Goal: Complete application form: Complete application form

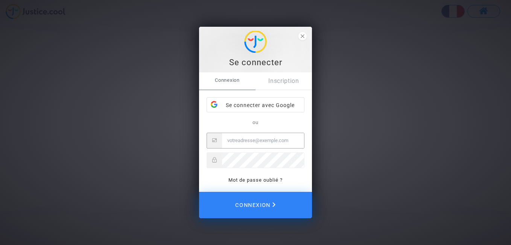
type input "[EMAIL_ADDRESS][DOMAIN_NAME]"
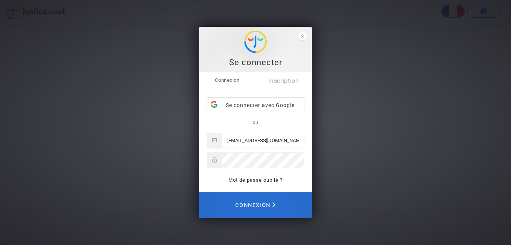
click at [258, 204] on span "Connexion" at bounding box center [255, 204] width 40 height 17
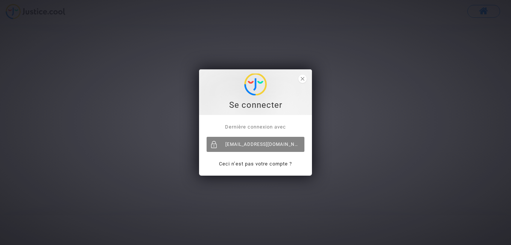
click at [265, 145] on div "[EMAIL_ADDRESS][DOMAIN_NAME]" at bounding box center [256, 144] width 98 height 15
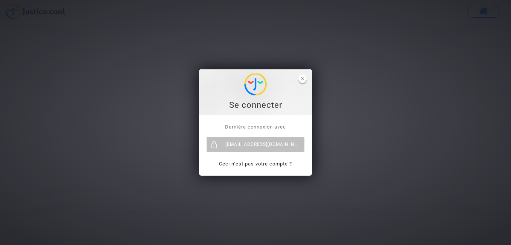
click at [304, 80] on polygon "close" at bounding box center [302, 78] width 3 height 3
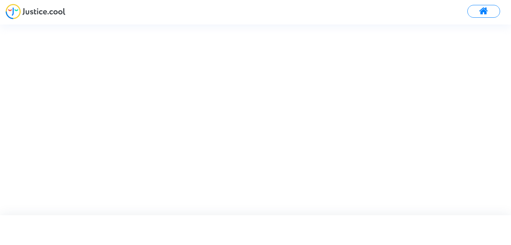
drag, startPoint x: 511, startPoint y: 50, endPoint x: 370, endPoint y: 94, distance: 147.2
click at [511, 123] on div at bounding box center [262, 119] width 524 height 190
click at [327, 53] on div at bounding box center [262, 119] width 524 height 190
click at [115, 3] on nav at bounding box center [255, 12] width 511 height 24
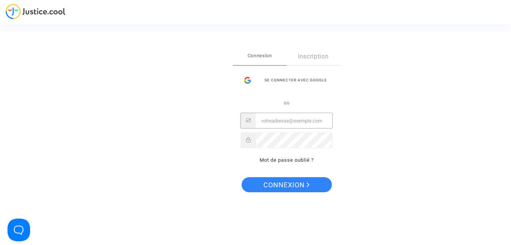
click at [277, 120] on input "Email" at bounding box center [294, 120] width 76 height 15
type input "[EMAIL_ADDRESS][DOMAIN_NAME]"
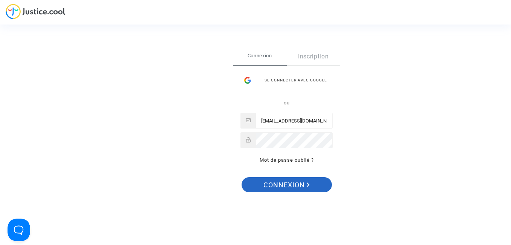
click at [298, 186] on span "Connexion" at bounding box center [287, 185] width 46 height 16
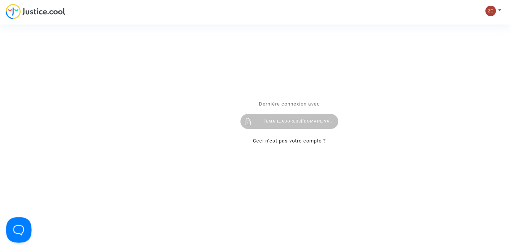
click at [17, 229] on button "Open Beacon popover" at bounding box center [17, 228] width 23 height 23
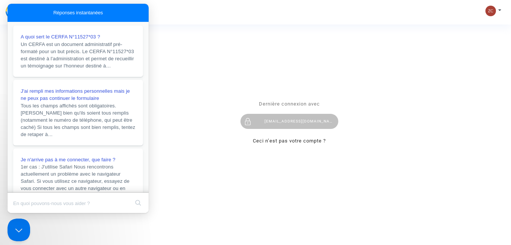
click at [51, 222] on div "Se connecter Dernière connexion avec zchanaai1960@gmail.com Ceci n’est pas votr…" at bounding box center [255, 122] width 511 height 245
click at [460, 79] on div "Se connecter Dernière connexion avec zchanaai1960@gmail.com Ceci n’est pas votr…" at bounding box center [255, 122] width 511 height 245
click at [166, 125] on div "Se connecter Dernière connexion avec [EMAIL_ADDRESS][DOMAIN_NAME] Ceci n’est pa…" at bounding box center [255, 122] width 511 height 245
click at [112, 15] on div "Réponses instantanées" at bounding box center [78, 13] width 141 height 18
click at [203, 70] on div "Se connecter Dernière connexion avec zchanaai1960@gmail.com Ceci n’est pas votr…" at bounding box center [255, 122] width 511 height 245
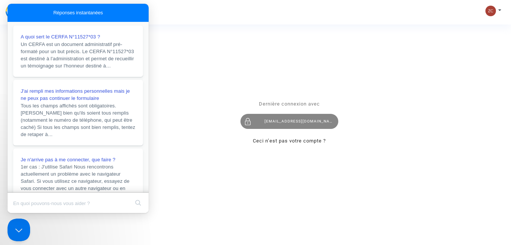
click at [312, 125] on div "zchanaai1960@gmail.com" at bounding box center [290, 121] width 98 height 15
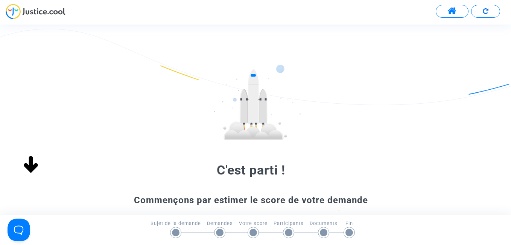
click at [438, 155] on div "C'est parti ! Commençons par estimer le score de votre demande Remplissez le fo…" at bounding box center [255, 187] width 511 height 247
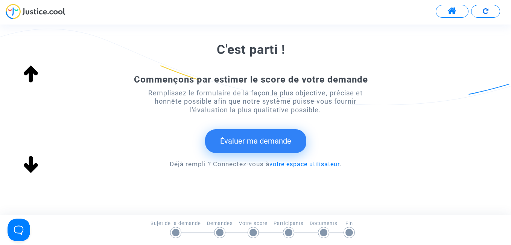
scroll to position [136, 0]
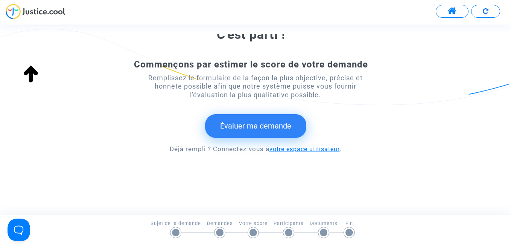
click at [299, 150] on link "votre espace utilisateur" at bounding box center [305, 148] width 70 height 7
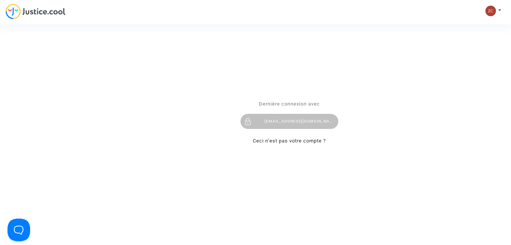
click at [402, 132] on div "Se connecter Dernière connexion avec zchanaai1960@gmail.com Ceci n’est pas votr…" at bounding box center [255, 122] width 511 height 245
click at [368, 79] on div "Se connecter Dernière connexion avec zchanaai1960@gmail.com Ceci n’est pas votr…" at bounding box center [255, 122] width 511 height 245
click at [493, 8] on div "Se connecter Dernière connexion avec zchanaai1960@gmail.com Ceci n’est pas votr…" at bounding box center [255, 122] width 511 height 245
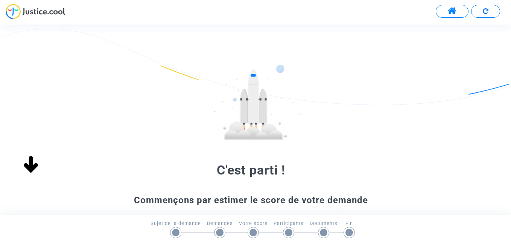
drag, startPoint x: 440, startPoint y: 186, endPoint x: 447, endPoint y: 187, distance: 7.7
click at [440, 186] on div "C'est parti ! Commençons par estimer le score de votre demande Remplissez le fo…" at bounding box center [255, 187] width 511 height 247
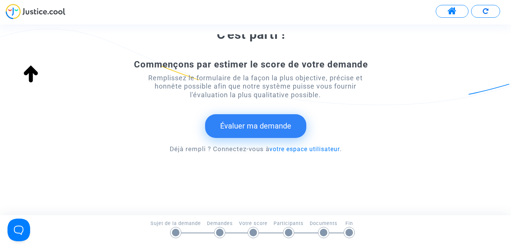
scroll to position [139, 0]
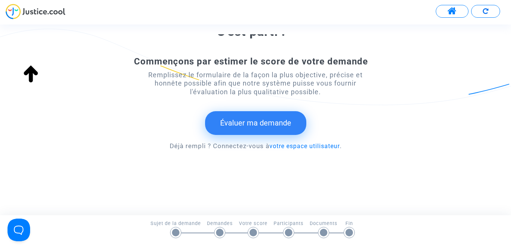
click at [249, 129] on button "Évaluer ma demande" at bounding box center [255, 122] width 101 height 23
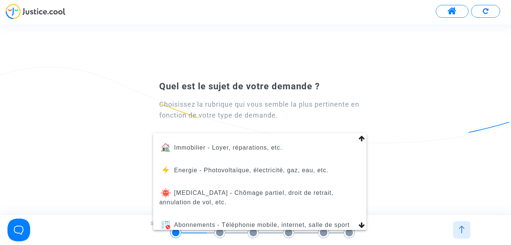
scroll to position [0, 0]
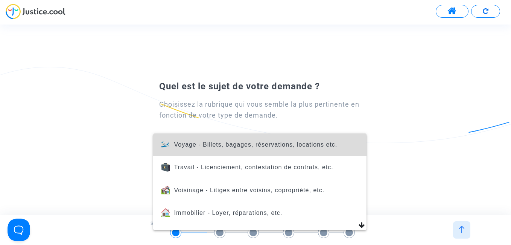
click at [283, 149] on span "Voyage - Billets, bagages, réservations, locations etc." at bounding box center [259, 144] width 201 height 23
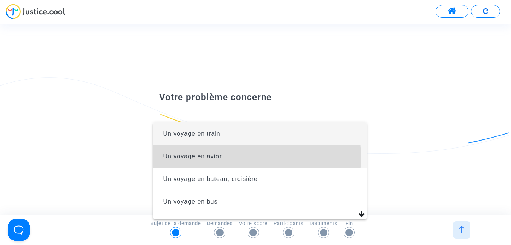
click at [235, 157] on span "Un voyage en avion" at bounding box center [259, 156] width 201 height 23
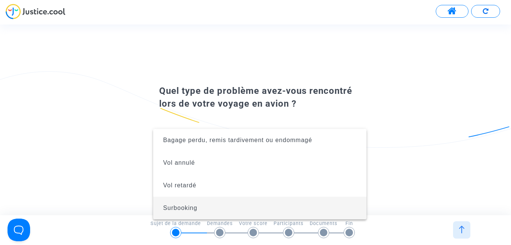
click at [442, 101] on div at bounding box center [255, 122] width 511 height 245
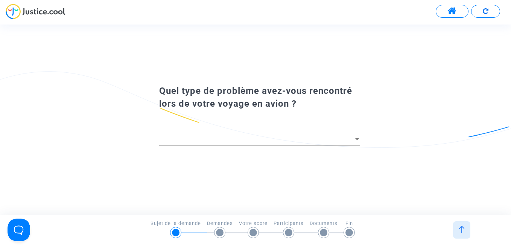
click at [422, 149] on div "Quel type de problème avez-vous rencontré lors de votre voyage en avion ?" at bounding box center [255, 119] width 511 height 75
click at [233, 132] on div at bounding box center [259, 135] width 201 height 19
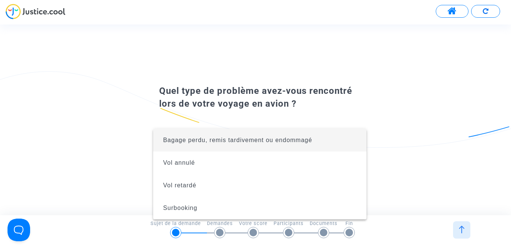
click at [388, 62] on div at bounding box center [255, 122] width 511 height 245
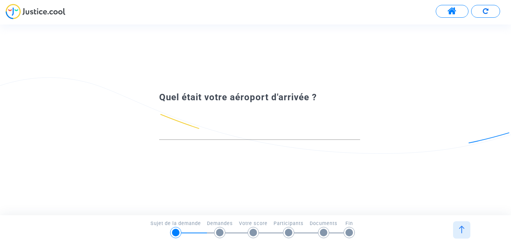
click at [129, 134] on div "Quel était votre aéroport d'arrivée ?" at bounding box center [255, 119] width 511 height 62
click at [464, 228] on img at bounding box center [462, 229] width 8 height 8
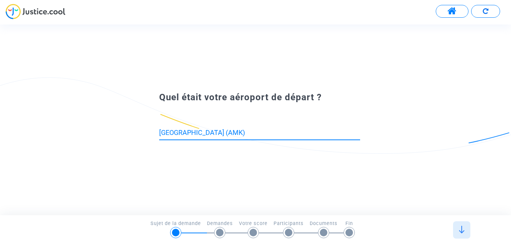
drag, startPoint x: 234, startPoint y: 131, endPoint x: 144, endPoint y: 125, distance: 90.1
click at [144, 125] on div "[GEOGRAPHIC_DATA] (AMK)" at bounding box center [255, 126] width 230 height 44
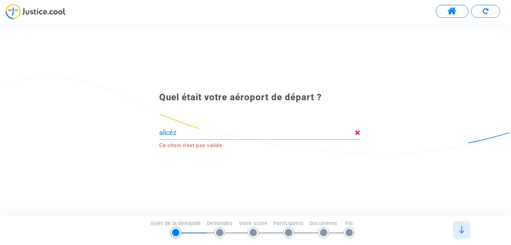
click at [311, 46] on div "Quel était votre aéroport de départ ? alicéz Ce choix n'est pas valide" at bounding box center [255, 119] width 511 height 190
drag, startPoint x: 186, startPoint y: 134, endPoint x: 171, endPoint y: 132, distance: 15.2
click at [171, 132] on input "alicéz" at bounding box center [256, 133] width 195 height 8
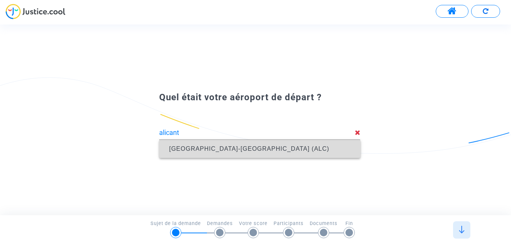
click at [225, 152] on span "[GEOGRAPHIC_DATA]-[GEOGRAPHIC_DATA] (ALC)" at bounding box center [259, 149] width 189 height 18
type input "[GEOGRAPHIC_DATA]-[GEOGRAPHIC_DATA] (ALC)"
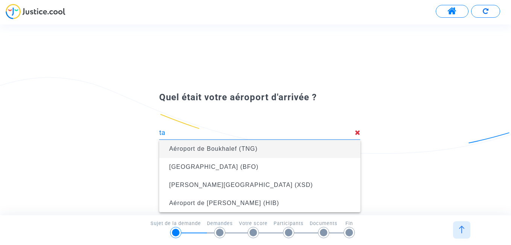
type input "t"
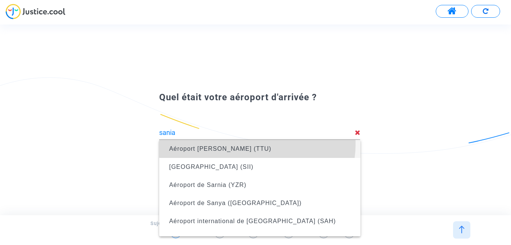
click at [258, 145] on span "Aéroport [PERSON_NAME] (TTU)" at bounding box center [259, 149] width 189 height 18
type input "Aéroport [PERSON_NAME] (TTU)"
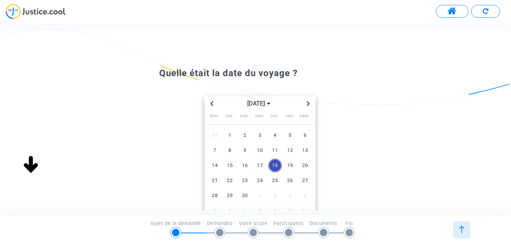
click at [212, 104] on icon "Previous month" at bounding box center [211, 103] width 3 height 5
click at [245, 196] on span "26" at bounding box center [245, 196] width 14 height 14
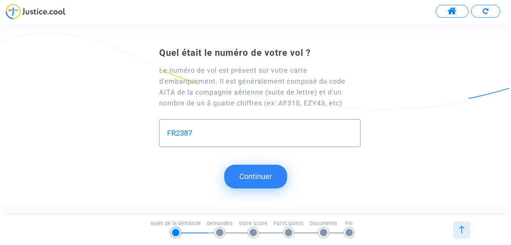
type input "FR2387"
click at [256, 177] on button "Continuer" at bounding box center [255, 176] width 63 height 23
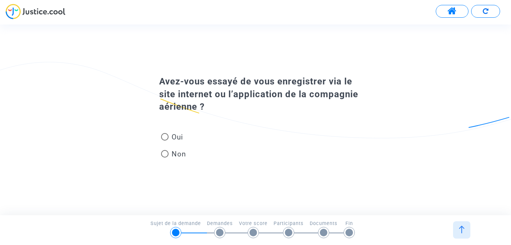
click at [165, 137] on span at bounding box center [165, 137] width 8 height 8
click at [165, 140] on input "Oui" at bounding box center [165, 140] width 0 height 0
radio input "true"
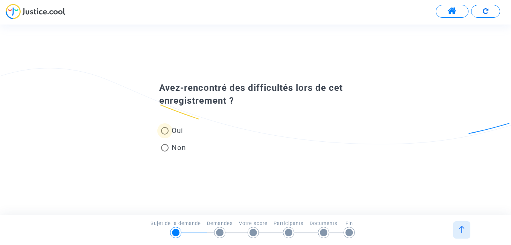
click at [166, 129] on span at bounding box center [165, 131] width 8 height 8
click at [165, 134] on input "Oui" at bounding box center [165, 134] width 0 height 0
radio input "true"
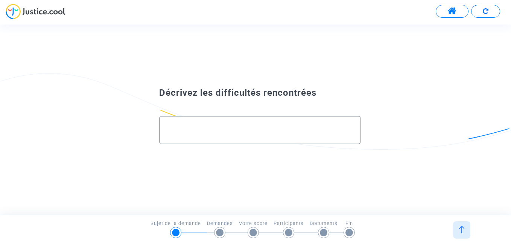
click at [195, 125] on div at bounding box center [259, 126] width 185 height 21
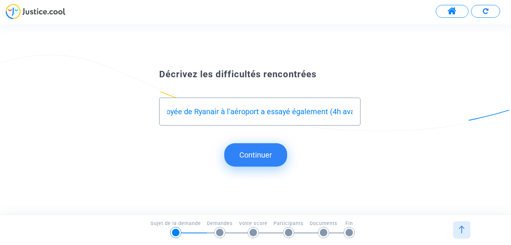
scroll to position [0, 379]
click at [326, 111] on input "Je n'ai pas réussi à faire les enregistrements avec l'adresse mail ryanair comm…" at bounding box center [259, 111] width 185 height 9
type input "Je n'ai pas réussi à faire les enregistrements avec l'adresse mail ryanair comm…"
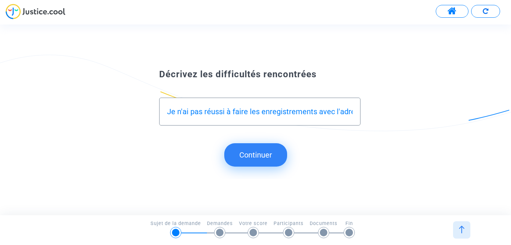
click at [271, 157] on button "Continuer" at bounding box center [255, 154] width 63 height 23
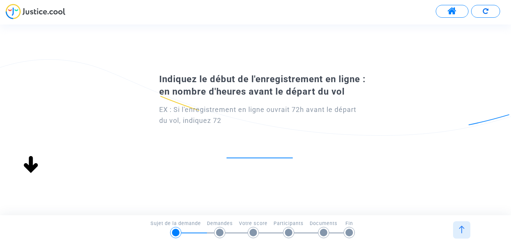
click at [255, 150] on input "number" at bounding box center [260, 150] width 66 height 10
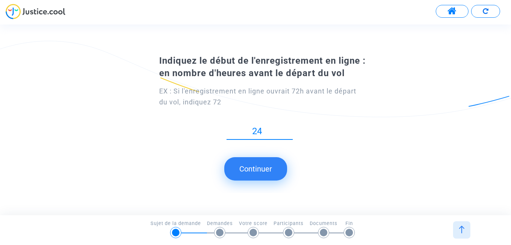
type input "24"
click at [260, 169] on button "Continuer" at bounding box center [255, 168] width 63 height 23
type input "2"
click at [261, 168] on button "Continuer" at bounding box center [255, 168] width 63 height 23
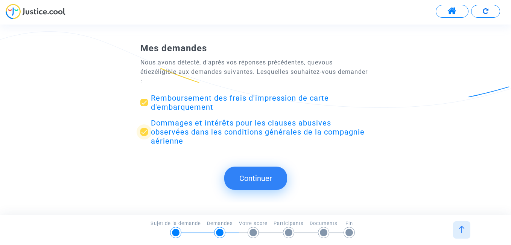
click at [146, 128] on span at bounding box center [144, 132] width 8 height 8
click at [144, 136] on input "Dommages et intérêts pour les clauses abusives observées dans les conditions gé…" at bounding box center [144, 136] width 0 height 0
checkbox input "false"
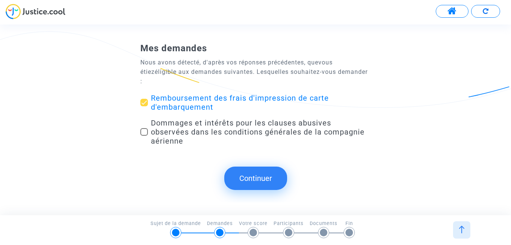
click at [256, 169] on button "Continuer" at bounding box center [255, 177] width 63 height 23
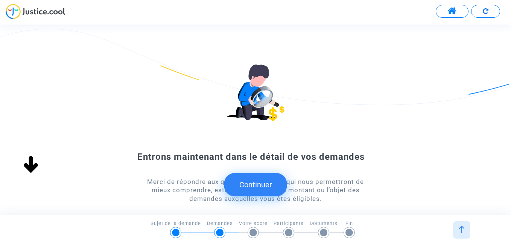
click at [260, 183] on button "Continuer" at bounding box center [255, 184] width 63 height 23
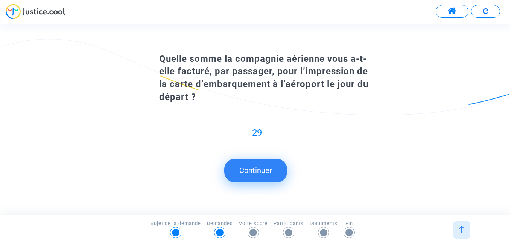
click at [290, 135] on input "29" at bounding box center [260, 133] width 66 height 10
type input "30"
click at [290, 130] on input "30" at bounding box center [260, 133] width 66 height 10
click at [262, 170] on button "Continuer" at bounding box center [255, 169] width 63 height 23
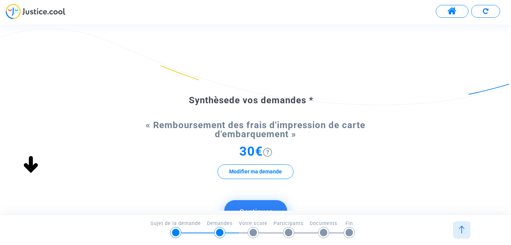
click at [163, 181] on div "30€ Modifier ma demande" at bounding box center [255, 166] width 230 height 39
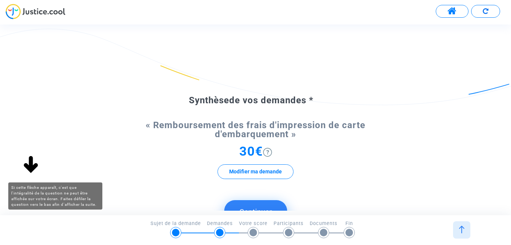
click at [31, 166] on img at bounding box center [31, 165] width 24 height 24
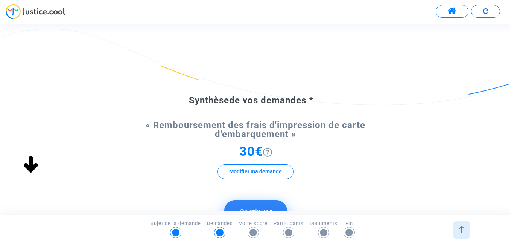
click at [379, 199] on div "Synthèse de vos demandes * « Remboursement des frais d'impression de carte d'em…" at bounding box center [255, 172] width 511 height 216
click at [271, 205] on button "Continuer" at bounding box center [255, 211] width 63 height 23
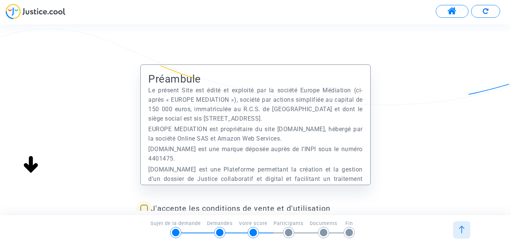
click at [143, 209] on span at bounding box center [144, 208] width 8 height 8
click at [144, 212] on input "J'accepte les conditions de vente et d'utilisation" at bounding box center [144, 212] width 0 height 0
checkbox input "true"
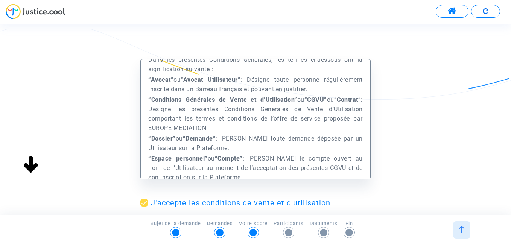
scroll to position [346, 0]
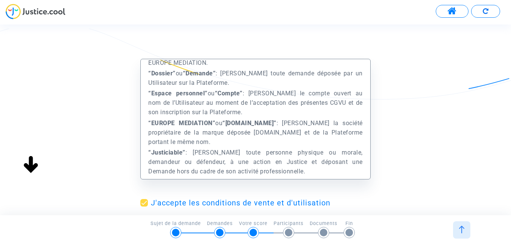
click at [418, 140] on div "Préambule Le présent Site est édité et exploité par la société Europe Médiation…" at bounding box center [255, 156] width 511 height 195
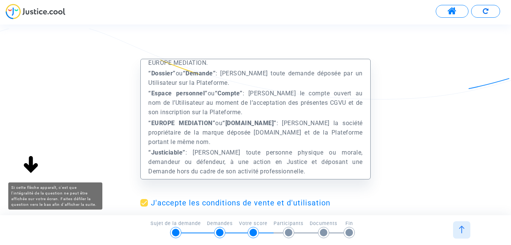
click at [30, 164] on img at bounding box center [31, 165] width 24 height 24
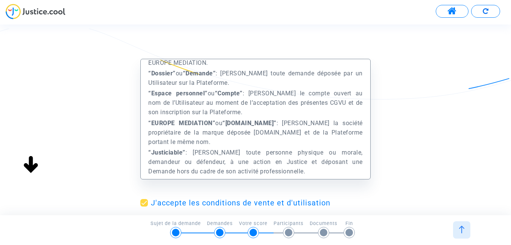
click at [333, 208] on mat-checkbox "J'accepte les conditions de vente et d'utilisation" at bounding box center [255, 204] width 230 height 12
click at [332, 207] on mat-checkbox "J'accepte les conditions de vente et d'utilisation" at bounding box center [255, 204] width 230 height 12
click at [489, 88] on div "Préambule Le présent Site est édité et exploité par la société Europe Médiation…" at bounding box center [255, 156] width 511 height 195
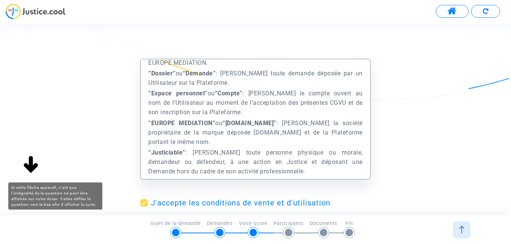
click at [31, 174] on img at bounding box center [31, 165] width 24 height 24
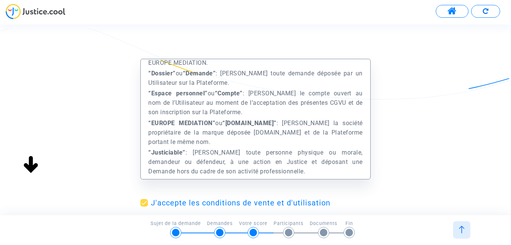
click at [29, 168] on img at bounding box center [31, 165] width 24 height 24
click at [411, 176] on div "Préambule Le présent Site est édité et exploité par la société Europe Médiation…" at bounding box center [255, 156] width 511 height 195
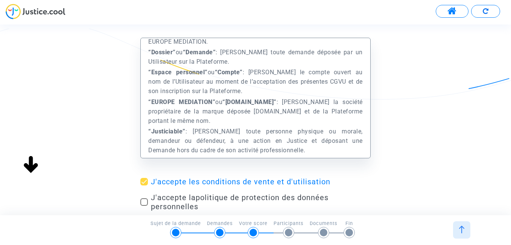
scroll to position [30, 0]
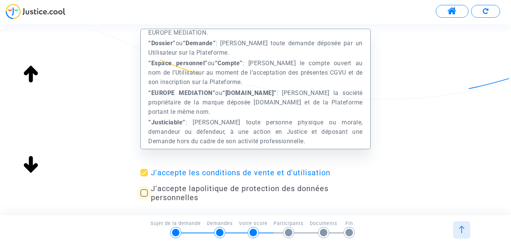
click at [144, 191] on span at bounding box center [144, 193] width 8 height 8
click at [144, 196] on input "J'accepte la politique de protection des données personnelles" at bounding box center [144, 196] width 0 height 0
checkbox input "true"
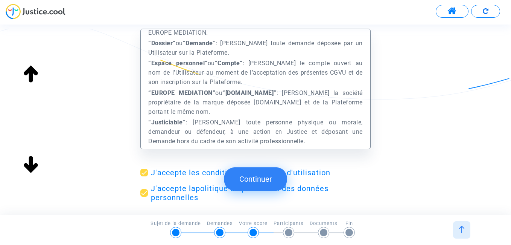
click at [260, 177] on button "Continuer" at bounding box center [255, 178] width 63 height 23
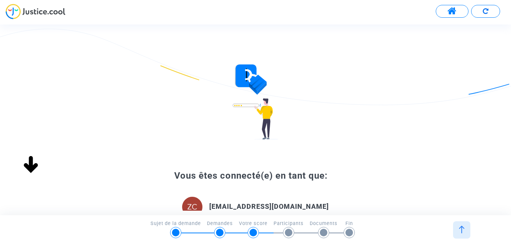
click at [391, 190] on div "Vous êtes connecté(e) en tant que: [EMAIL_ADDRESS][DOMAIN_NAME] Changer Continu…" at bounding box center [255, 186] width 511 height 244
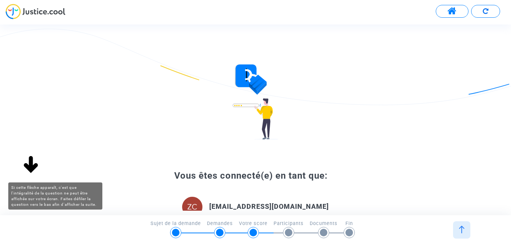
click at [32, 167] on img at bounding box center [31, 165] width 24 height 24
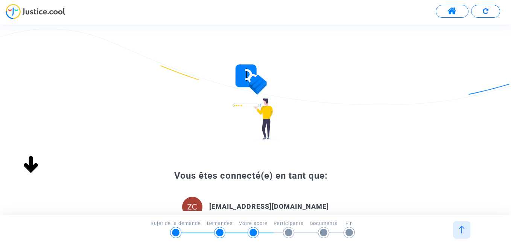
click at [39, 204] on div "Vous êtes connecté(e) en tant que: [EMAIL_ADDRESS][DOMAIN_NAME] Changer Continu…" at bounding box center [255, 186] width 511 height 244
click at [34, 190] on div "Vous êtes connecté(e) en tant que: [EMAIL_ADDRESS][DOMAIN_NAME] Changer Continu…" at bounding box center [255, 186] width 511 height 244
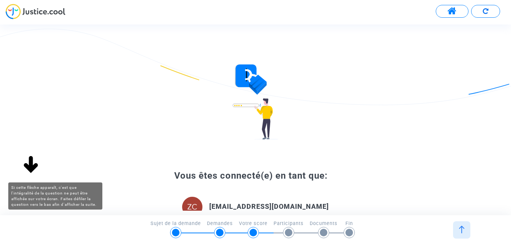
click at [29, 168] on img at bounding box center [31, 165] width 24 height 24
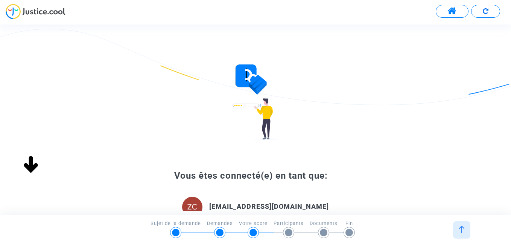
click at [344, 180] on div "Vous êtes connecté(e) en tant que:" at bounding box center [255, 175] width 230 height 11
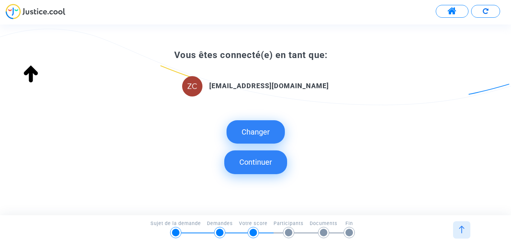
scroll to position [136, 0]
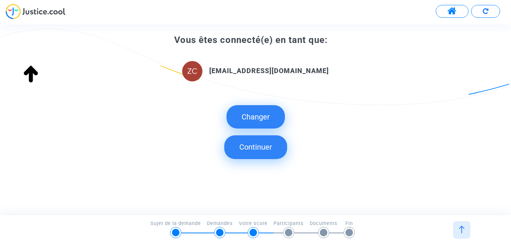
click at [270, 146] on button "Continuer" at bounding box center [255, 146] width 63 height 23
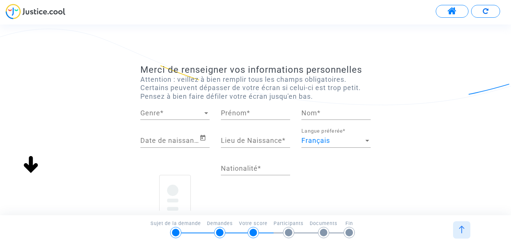
scroll to position [0, 0]
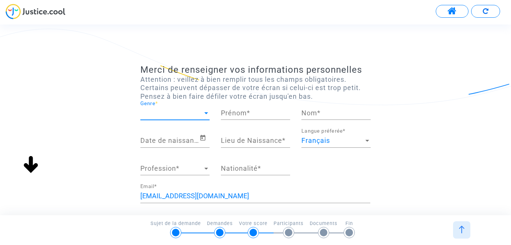
click at [206, 113] on div at bounding box center [206, 113] width 4 height 2
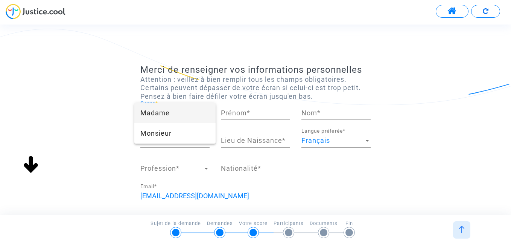
click at [186, 113] on span "Madame" at bounding box center [174, 113] width 69 height 20
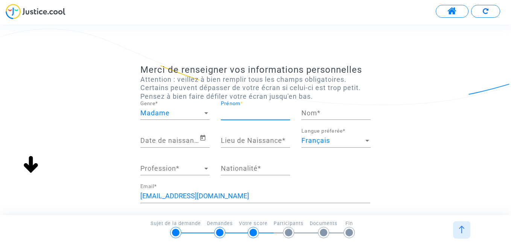
click at [259, 110] on input "Prénom *" at bounding box center [255, 113] width 69 height 8
type input "Zakia"
type input "Chanaai"
type input "tanger"
type input "marocaine"
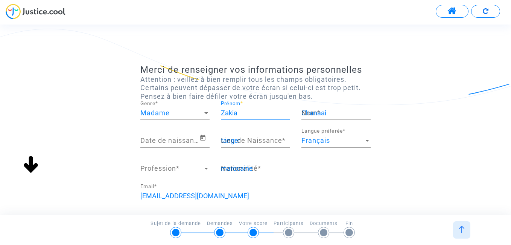
type input "rue tiznit - résidence Jihane - appt 38 -"
type input "90000"
type input "tanger"
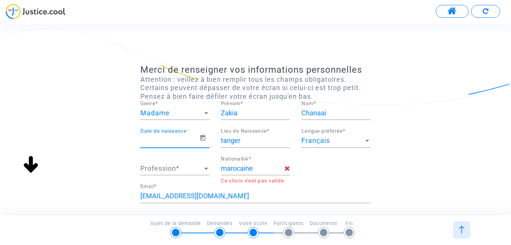
click at [183, 141] on input "Date de naissance *" at bounding box center [169, 141] width 59 height 8
click at [204, 140] on icon "Open calendar" at bounding box center [203, 137] width 7 height 9
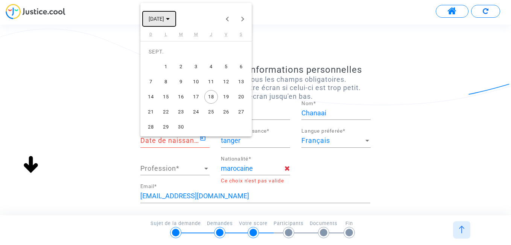
click at [164, 18] on span "[DATE]" at bounding box center [156, 19] width 15 height 6
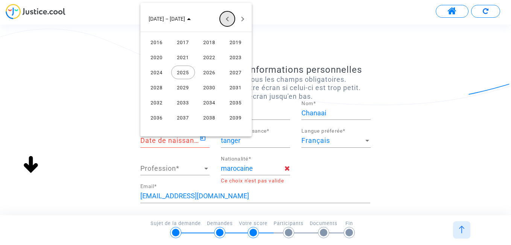
click at [228, 16] on button "Previous 24 years" at bounding box center [227, 18] width 15 height 15
click at [159, 102] on div "1960" at bounding box center [157, 103] width 24 height 14
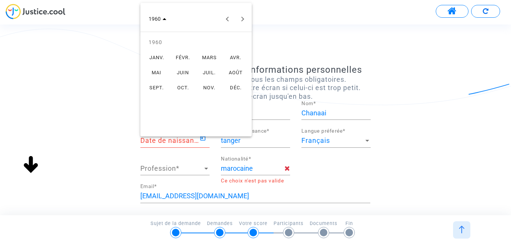
click at [210, 74] on div "JUIL." at bounding box center [210, 72] width 24 height 14
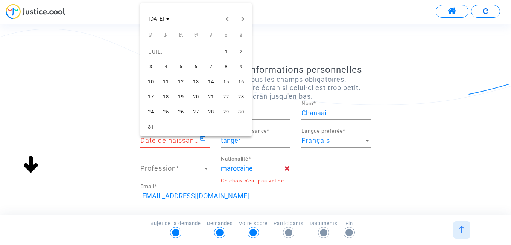
click at [181, 65] on div "5" at bounding box center [181, 67] width 14 height 14
type input "[DATE]"
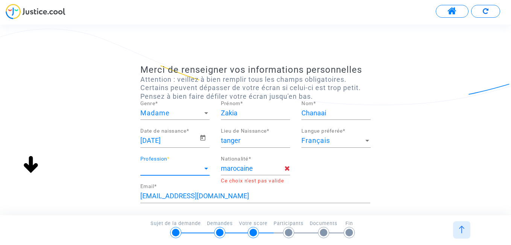
click at [182, 169] on span "Profession" at bounding box center [171, 169] width 62 height 8
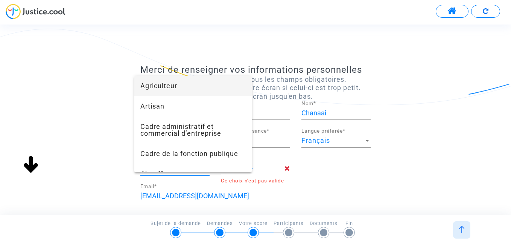
click at [437, 169] on div at bounding box center [255, 122] width 511 height 245
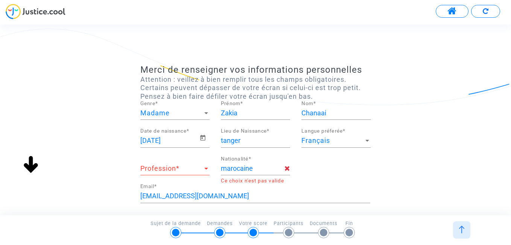
click at [206, 169] on div at bounding box center [206, 169] width 4 height 2
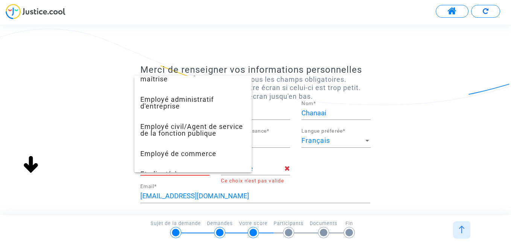
scroll to position [554, 0]
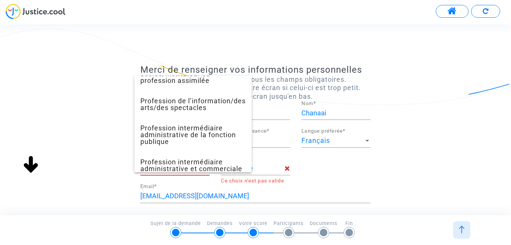
click at [90, 113] on div at bounding box center [255, 122] width 511 height 245
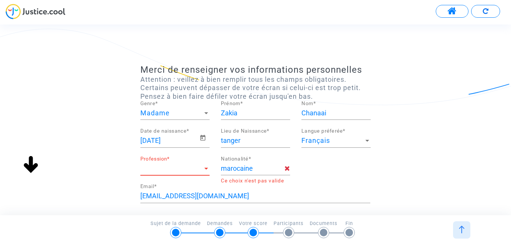
click at [176, 169] on span "Profession" at bounding box center [171, 169] width 62 height 8
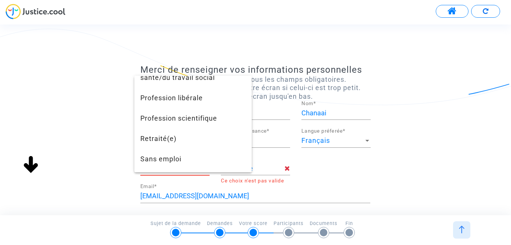
scroll to position [710, 0]
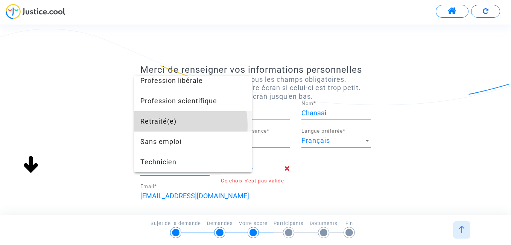
click at [165, 125] on span "Retraité(e)" at bounding box center [192, 121] width 105 height 20
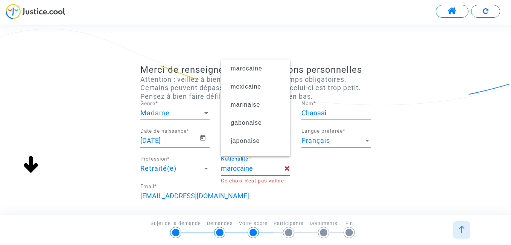
click at [262, 171] on input "marocaine" at bounding box center [253, 169] width 64 height 8
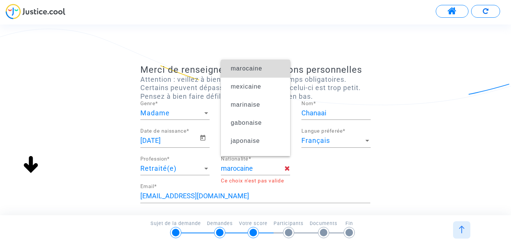
click at [258, 70] on span "marocaine" at bounding box center [247, 68] width 32 height 6
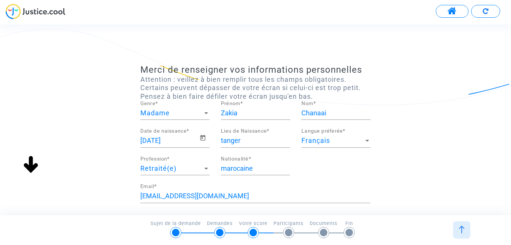
click at [97, 217] on footer "3/6 → Votre score Sujet de la demande Demandes Votre score Participants Documen…" at bounding box center [255, 230] width 511 height 30
click at [367, 203] on div "[EMAIL_ADDRESS][DOMAIN_NAME] Email *" at bounding box center [255, 198] width 230 height 28
click at [367, 200] on div "[EMAIL_ADDRESS][DOMAIN_NAME] Email *" at bounding box center [255, 193] width 230 height 19
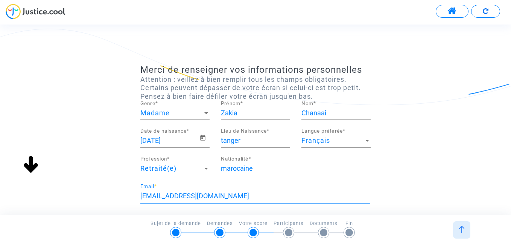
click at [367, 200] on div "[EMAIL_ADDRESS][DOMAIN_NAME] Email *" at bounding box center [255, 193] width 230 height 19
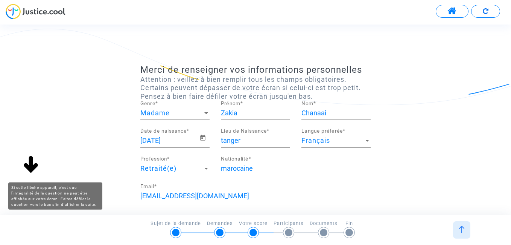
click at [35, 169] on img at bounding box center [31, 165] width 24 height 24
click at [30, 165] on img at bounding box center [31, 165] width 24 height 24
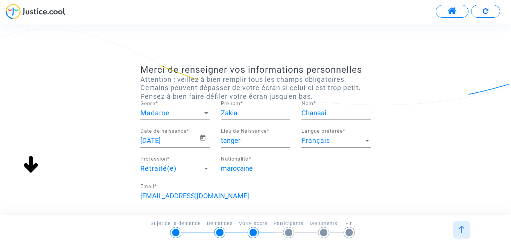
click at [401, 189] on div "Merci de renseigner vos informations personnelles Attention : veillez à bien re…" at bounding box center [255, 210] width 511 height 292
click at [379, 221] on div "3/6 → Votre score Sujet de la demande Demandes Votre score Participants Documen…" at bounding box center [256, 227] width 502 height 17
click at [319, 211] on div "Merci de renseigner vos informations personnelles Attention : veillez à bien re…" at bounding box center [255, 119] width 511 height 190
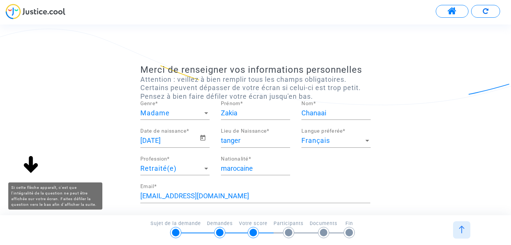
click at [30, 166] on img at bounding box center [31, 165] width 24 height 24
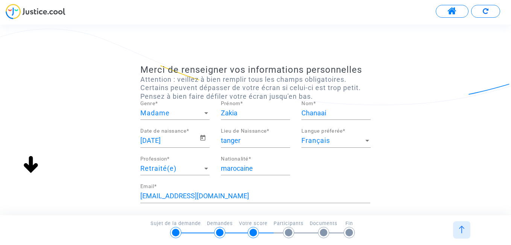
click at [413, 221] on div "3/6 → Votre score Sujet de la demande Demandes Votre score Participants Documen…" at bounding box center [256, 227] width 502 height 17
click at [412, 121] on div "Merci de renseigner vos informations personnelles Attention : veillez à bien re…" at bounding box center [255, 210] width 511 height 292
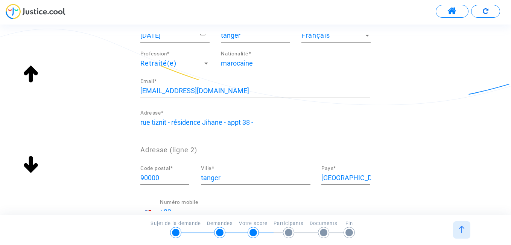
scroll to position [105, 0]
click at [341, 179] on input "[GEOGRAPHIC_DATA]" at bounding box center [345, 178] width 49 height 8
drag, startPoint x: 342, startPoint y: 179, endPoint x: 317, endPoint y: 179, distance: 24.8
click at [317, 179] on div "France Pays *" at bounding box center [346, 179] width 60 height 28
type input "[GEOGRAPHIC_DATA]"
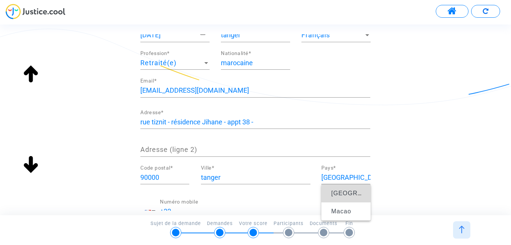
click at [343, 195] on span "[GEOGRAPHIC_DATA]" at bounding box center [365, 193] width 69 height 6
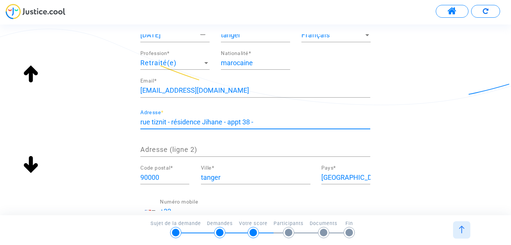
click at [282, 123] on input "rue tiznit - résidence Jihane - appt 38 -" at bounding box center [255, 122] width 230 height 8
type input "rue tiznit - résidence Jihane - appt 38"
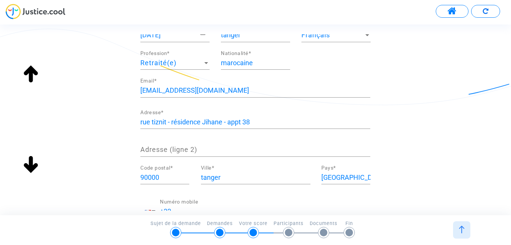
click at [288, 142] on div "Adresse (ligne 2)" at bounding box center [255, 146] width 230 height 19
click at [297, 198] on div "[EMAIL_ADDRESS][DOMAIN_NAME] Email * [GEOGRAPHIC_DATA] - résidence Jihane - app…" at bounding box center [255, 152] width 230 height 149
drag, startPoint x: 299, startPoint y: 210, endPoint x: 211, endPoint y: 209, distance: 88.1
click at [269, 210] on input "+33" at bounding box center [265, 211] width 210 height 8
click at [183, 204] on div "+33 Numéro mobile" at bounding box center [265, 208] width 210 height 19
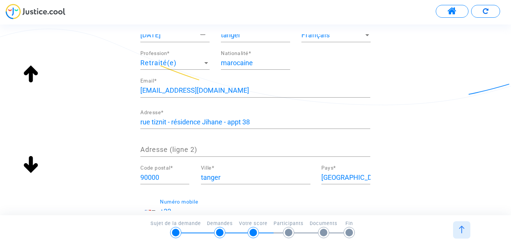
scroll to position [5, 0]
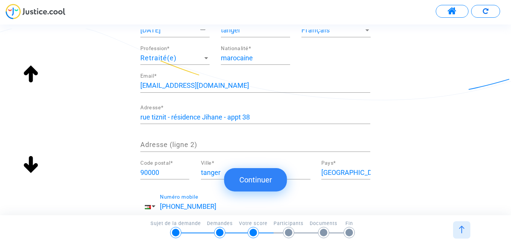
type input "[PHONE_NUMBER]"
click at [260, 183] on button "Continuer" at bounding box center [255, 179] width 63 height 23
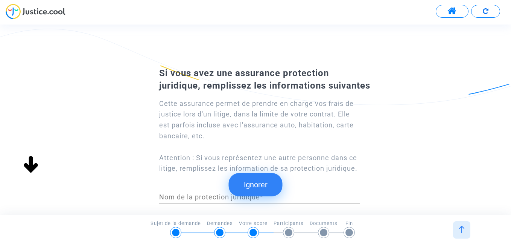
click at [262, 184] on button "Ignorer" at bounding box center [256, 184] width 54 height 23
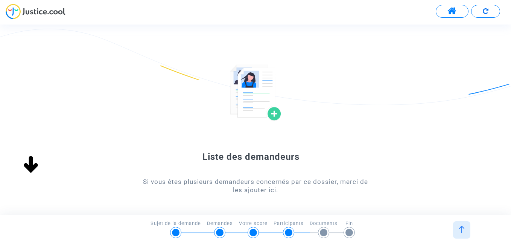
click at [274, 112] on img at bounding box center [256, 92] width 52 height 56
click at [252, 90] on img at bounding box center [256, 92] width 52 height 56
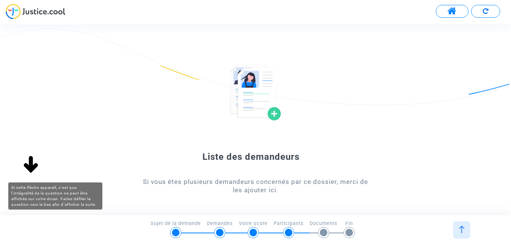
click at [29, 167] on img at bounding box center [31, 165] width 24 height 24
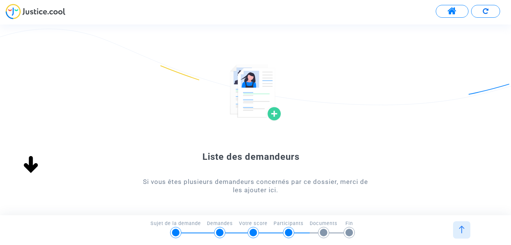
click at [272, 114] on img at bounding box center [256, 92] width 52 height 56
click at [351, 81] on div at bounding box center [255, 92] width 230 height 56
drag, startPoint x: 228, startPoint y: 148, endPoint x: 274, endPoint y: 115, distance: 56.1
click at [274, 115] on form "Liste des demandeurs Si vous êtes plusieurs demandeurs concernés par ce dossier…" at bounding box center [255, 168] width 230 height 209
click at [274, 115] on img at bounding box center [256, 92] width 52 height 56
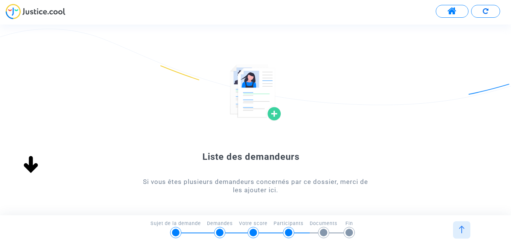
click at [258, 92] on img at bounding box center [256, 92] width 52 height 56
click at [288, 187] on div "Si vous êtes plusieurs demandeurs concernés par ce dossier, merci de les ajoute…" at bounding box center [255, 185] width 230 height 17
click at [284, 188] on div "Si vous êtes plusieurs demandeurs concernés par ce dossier, merci de les ajoute…" at bounding box center [255, 185] width 230 height 17
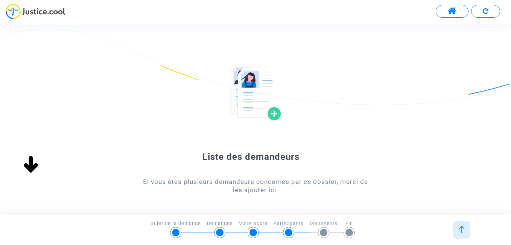
click at [278, 178] on div "Si vous êtes plusieurs demandeurs concernés par ce dossier, merci de les ajoute…" at bounding box center [255, 185] width 230 height 17
drag, startPoint x: 302, startPoint y: 155, endPoint x: 302, endPoint y: 164, distance: 9.0
click at [302, 164] on form "Liste des demandeurs Si vous êtes plusieurs demandeurs concernés par ce dossier…" at bounding box center [255, 168] width 230 height 209
drag, startPoint x: 302, startPoint y: 164, endPoint x: 302, endPoint y: 193, distance: 28.6
click at [302, 193] on div "Si vous êtes plusieurs demandeurs concernés par ce dossier, merci de les ajoute…" at bounding box center [255, 185] width 230 height 17
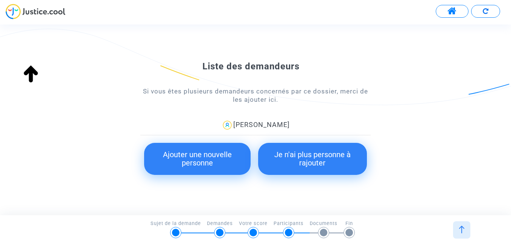
scroll to position [105, 0]
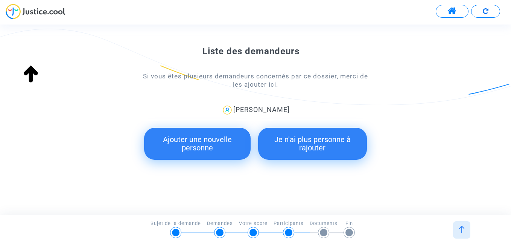
click at [230, 138] on button "Ajouter une nouvelle personne" at bounding box center [197, 144] width 106 height 32
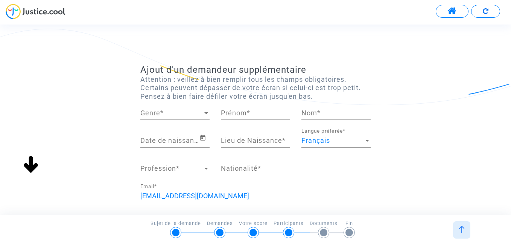
click at [205, 112] on div at bounding box center [206, 113] width 4 height 2
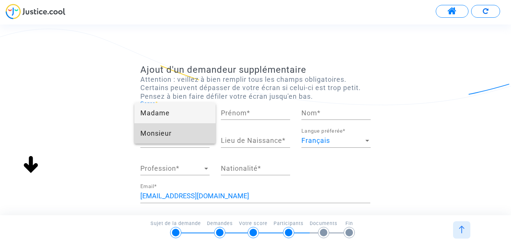
click at [187, 137] on span "Monsieur" at bounding box center [174, 133] width 69 height 20
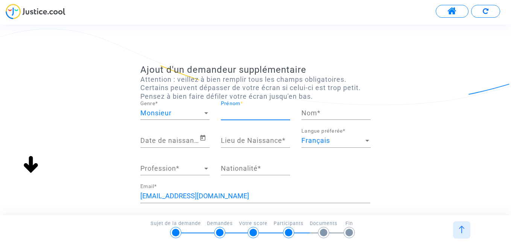
click at [228, 113] on input "Prénom *" at bounding box center [255, 113] width 69 height 8
type input "Jad"
type input "Harjane"
type input "tanger"
type input "marocaine"
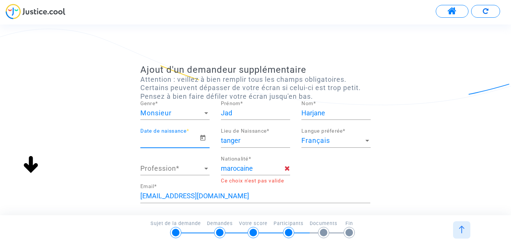
click at [171, 144] on input "Date de naissance *" at bounding box center [169, 141] width 59 height 8
click at [204, 137] on icon "Open calendar" at bounding box center [203, 137] width 7 height 9
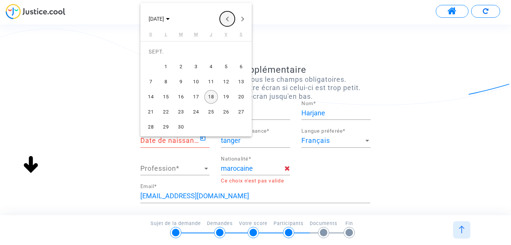
click at [226, 18] on button "Previous month" at bounding box center [227, 18] width 15 height 15
click at [162, 17] on span "[DATE]" at bounding box center [156, 19] width 15 height 6
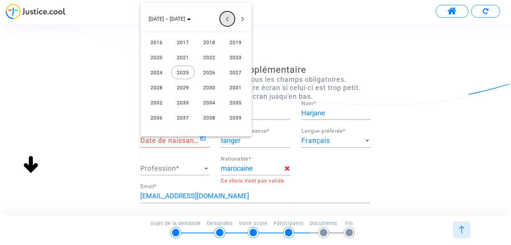
click at [228, 18] on button "Previous 24 years" at bounding box center [227, 18] width 15 height 15
click at [213, 72] on div "2002" at bounding box center [210, 72] width 24 height 14
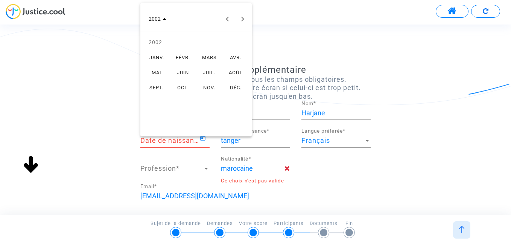
click at [213, 72] on div "JUIL." at bounding box center [210, 72] width 24 height 14
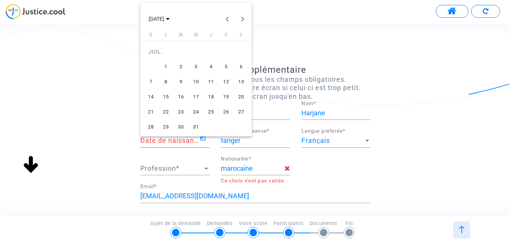
click at [181, 96] on div "16" at bounding box center [181, 97] width 14 height 14
type input "[DATE]"
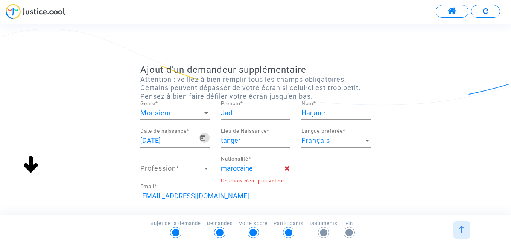
click at [186, 171] on span "Profession" at bounding box center [171, 169] width 62 height 8
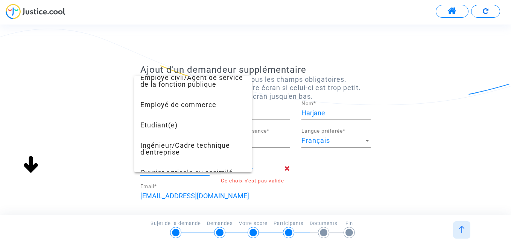
scroll to position [239, 0]
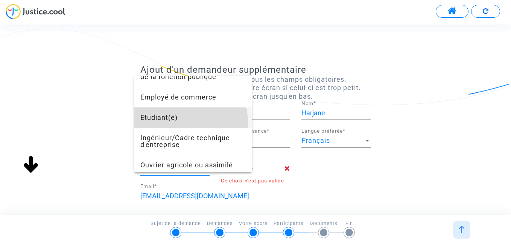
click at [187, 128] on span "Etudiant(e)" at bounding box center [192, 117] width 105 height 20
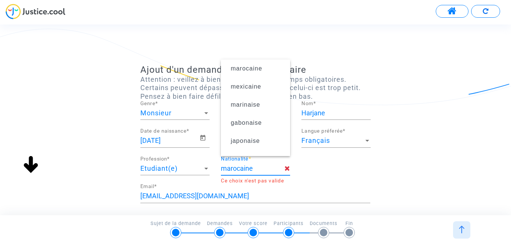
click at [257, 171] on input "marocaine" at bounding box center [253, 169] width 64 height 8
click at [254, 72] on span "marocaine" at bounding box center [255, 68] width 57 height 21
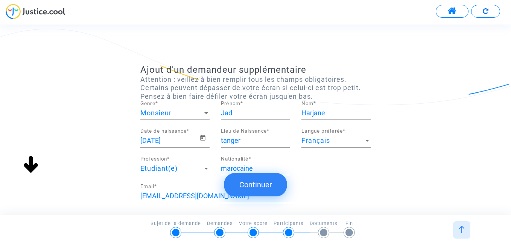
click at [258, 186] on button "Continuer" at bounding box center [255, 184] width 63 height 23
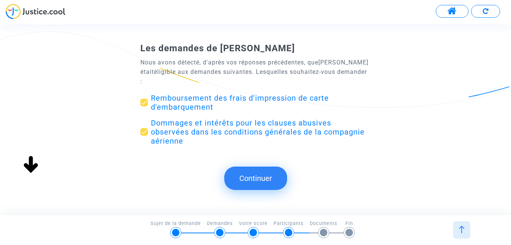
scroll to position [0, 0]
click at [147, 130] on span at bounding box center [144, 132] width 8 height 8
click at [144, 136] on input "Dommages et intérêts pour les clauses abusives observées dans les conditions gé…" at bounding box center [144, 136] width 0 height 0
checkbox input "false"
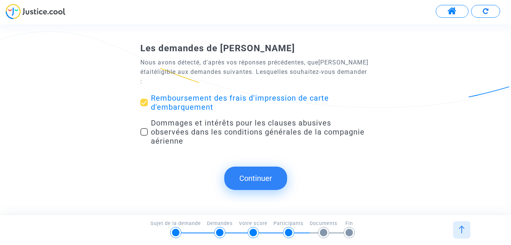
click at [263, 175] on button "Continuer" at bounding box center [255, 177] width 63 height 23
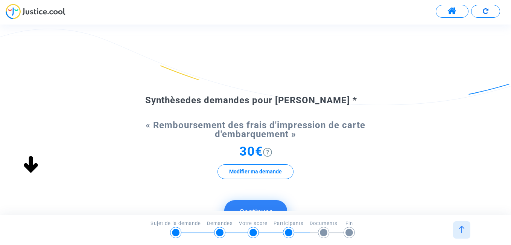
click at [251, 206] on button "Continuer" at bounding box center [255, 211] width 63 height 23
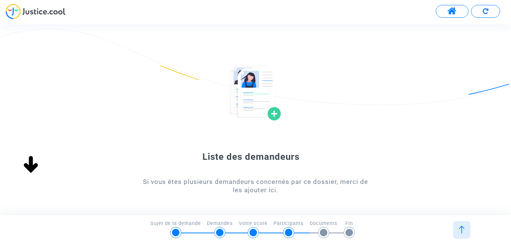
click at [387, 163] on div "Liste des demandeurs Si vous êtes plusieurs demandeurs concernés par ce dossier…" at bounding box center [255, 178] width 511 height 228
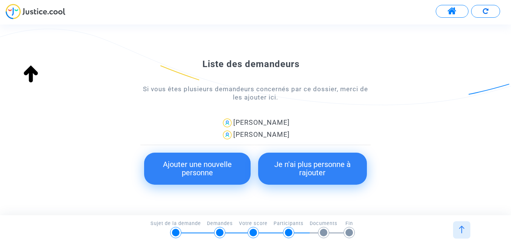
scroll to position [105, 0]
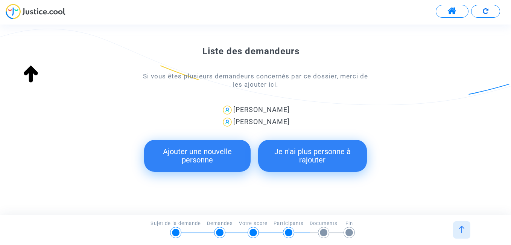
click at [317, 155] on button "Je n'ai plus personne à rajouter" at bounding box center [312, 156] width 109 height 32
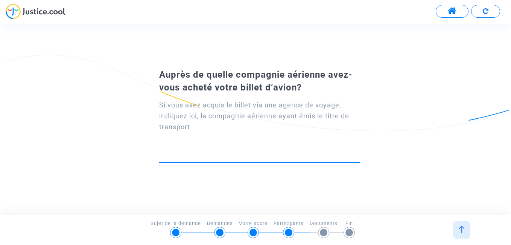
type input "e"
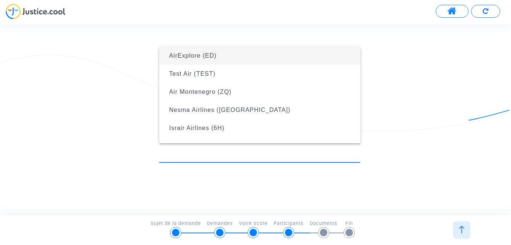
type input "r"
type input "e"
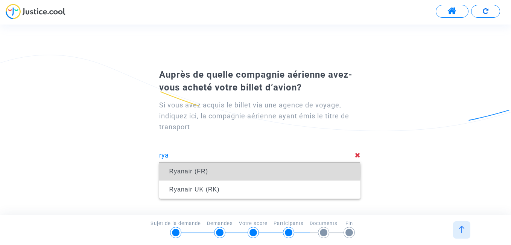
click at [209, 172] on span "Ryanair (FR)" at bounding box center [259, 171] width 189 height 21
type input "Ryanair (FR)"
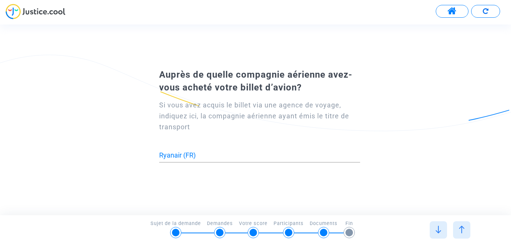
scroll to position [0, 0]
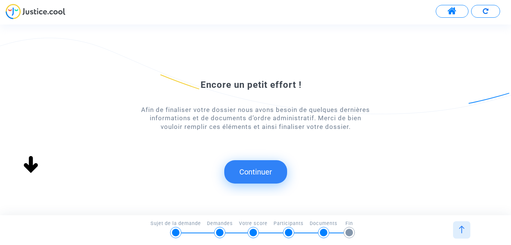
click at [255, 175] on button "Continuer" at bounding box center [255, 171] width 63 height 23
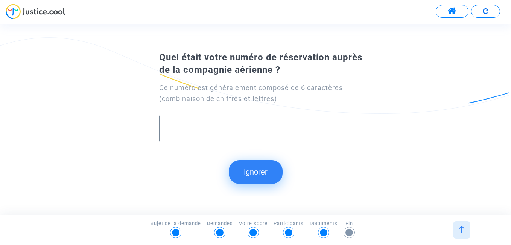
click at [241, 126] on input "text" at bounding box center [259, 128] width 185 height 9
type input "Z3ID7H"
click at [264, 169] on button "Continuer" at bounding box center [255, 171] width 63 height 23
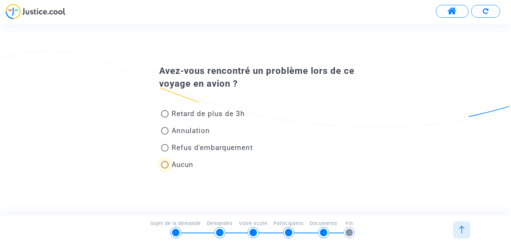
click at [166, 165] on span at bounding box center [165, 165] width 8 height 8
click at [165, 168] on input "Aucun" at bounding box center [165, 168] width 0 height 0
radio input "true"
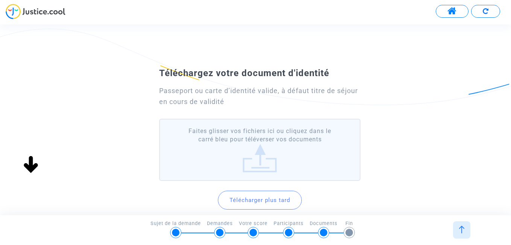
radio input "true"
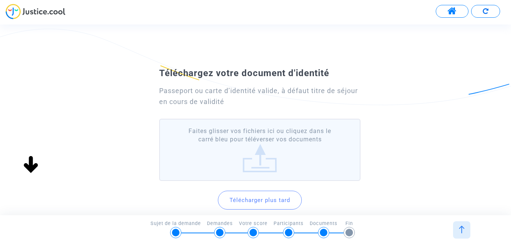
radio input "true"
click at [257, 161] on label "Faites glisser vos fichiers ici ou cliquez dans le carré bleu pour téléverser v…" at bounding box center [259, 150] width 201 height 62
click at [0, 0] on input "Faites glisser vos fichiers ici ou cliquez dans le carré bleu pour téléverser v…" at bounding box center [0, 0] width 0 height 0
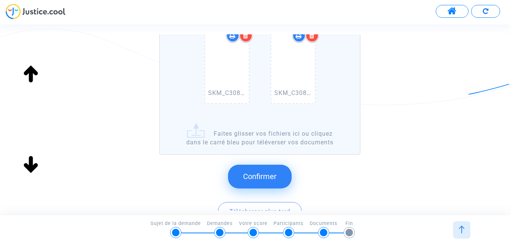
scroll to position [120, 0]
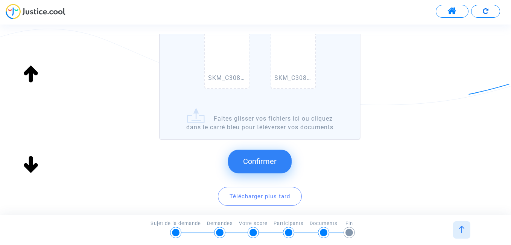
click at [265, 159] on span "Confirmer" at bounding box center [260, 161] width 34 height 9
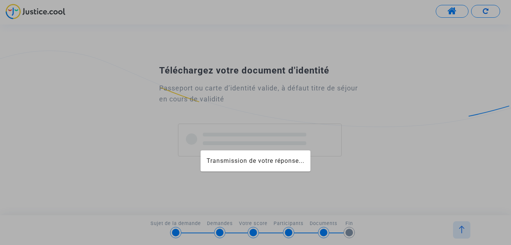
scroll to position [0, 0]
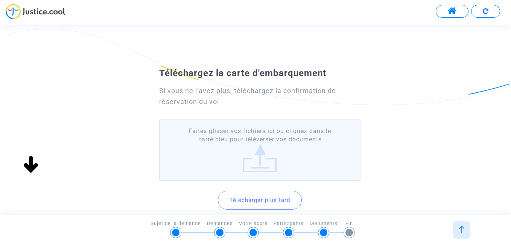
click at [265, 168] on label "Faites glisser vos fichiers ici ou cliquez dans le carré bleu pour téléverser v…" at bounding box center [259, 150] width 201 height 62
click at [0, 0] on input "Faites glisser vos fichiers ici ou cliquez dans le carré bleu pour téléverser v…" at bounding box center [0, 0] width 0 height 0
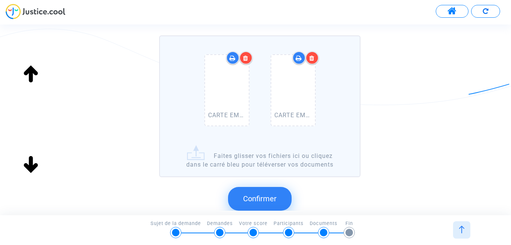
scroll to position [136, 0]
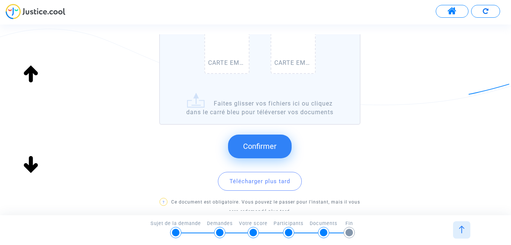
click at [268, 147] on span "Confirmer" at bounding box center [260, 146] width 34 height 9
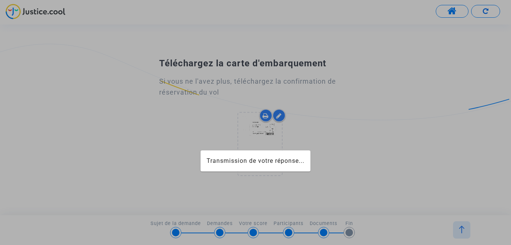
scroll to position [0, 0]
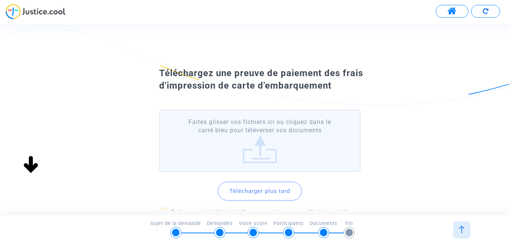
click at [263, 150] on label "Faites glisser vos fichiers ici ou cliquez dans le carré bleu pour téléverser v…" at bounding box center [259, 141] width 201 height 62
click at [0, 0] on input "Faites glisser vos fichiers ici ou cliquez dans le carré bleu pour téléverser v…" at bounding box center [0, 0] width 0 height 0
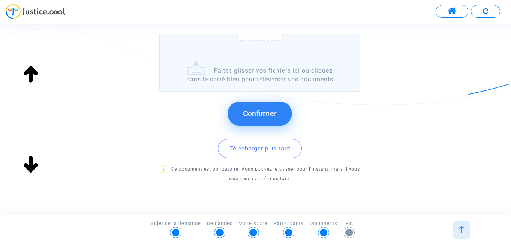
scroll to position [173, 0]
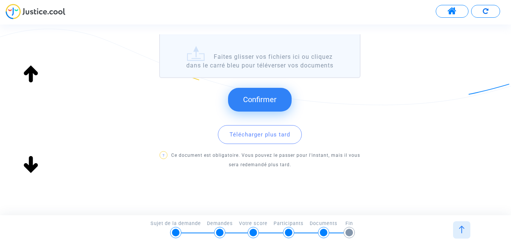
click at [266, 93] on button "Confirmer" at bounding box center [260, 99] width 64 height 23
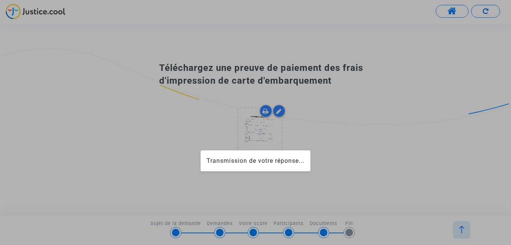
scroll to position [0, 0]
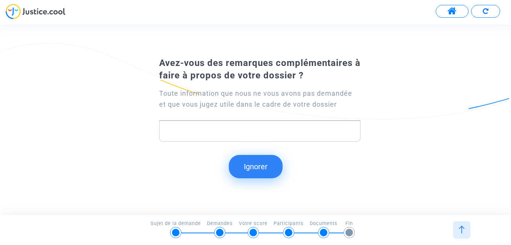
click at [193, 125] on div "Rich Text Editor, main" at bounding box center [259, 130] width 201 height 21
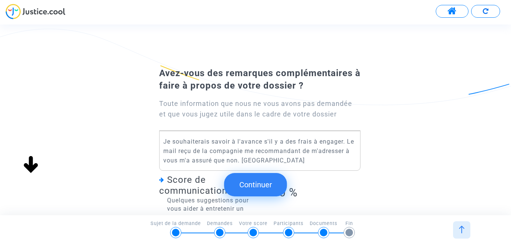
click at [267, 181] on button "Continuer" at bounding box center [255, 184] width 63 height 23
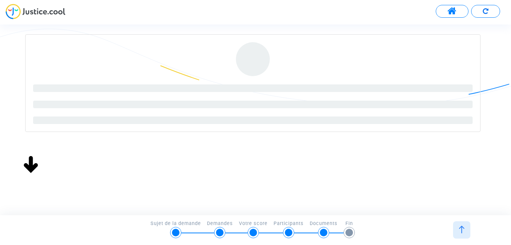
scroll to position [96, 0]
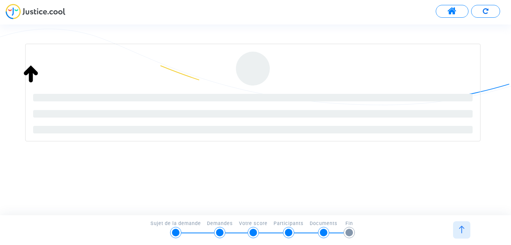
click at [436, 176] on div "Signature du document « Convention d'honoraires Pitcher Avocat - Carte d'embarq…" at bounding box center [255, 75] width 511 height 215
